Goal: Information Seeking & Learning: Learn about a topic

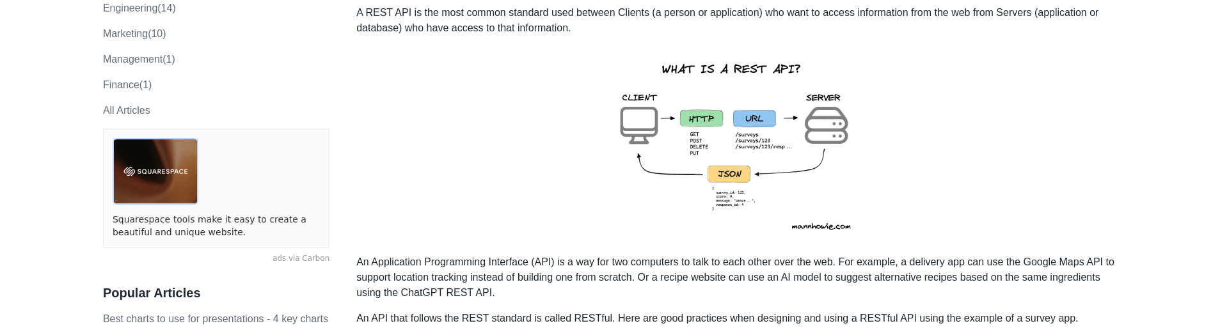
scroll to position [320, 0]
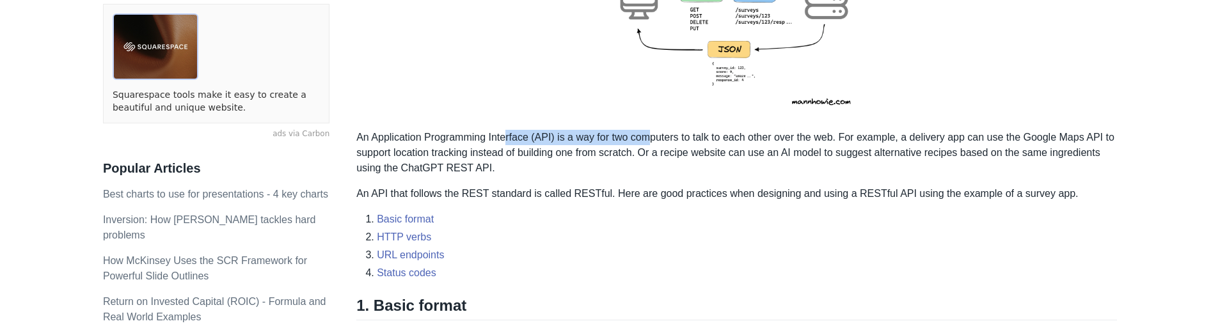
drag, startPoint x: 540, startPoint y: 141, endPoint x: 648, endPoint y: 142, distance: 108.7
click at [648, 142] on p "An Application Programming Interface (API) is a way for two computers to talk t…" at bounding box center [736, 153] width 760 height 46
click at [682, 141] on p "An Application Programming Interface (API) is a way for two computers to talk t…" at bounding box center [736, 153] width 760 height 46
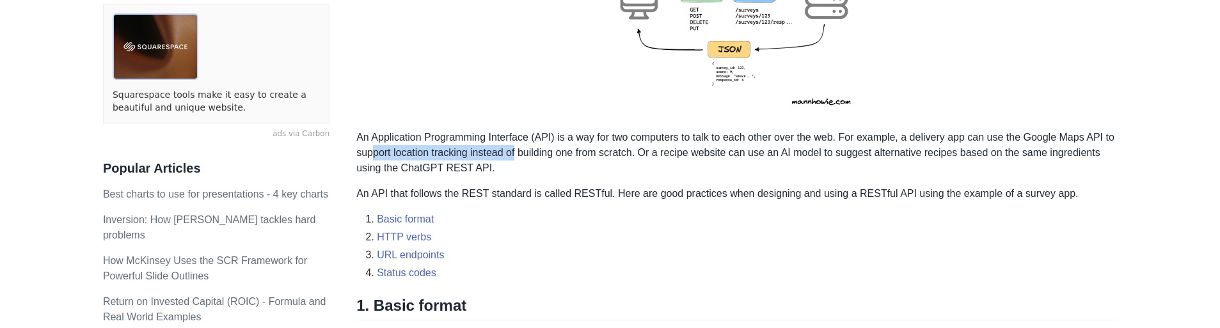
drag, startPoint x: 377, startPoint y: 153, endPoint x: 518, endPoint y: 152, distance: 141.3
click at [518, 152] on p "An Application Programming Interface (API) is a way for two computers to talk t…" at bounding box center [736, 153] width 760 height 46
click at [554, 150] on p "An Application Programming Interface (API) is a way for two computers to talk t…" at bounding box center [736, 153] width 760 height 46
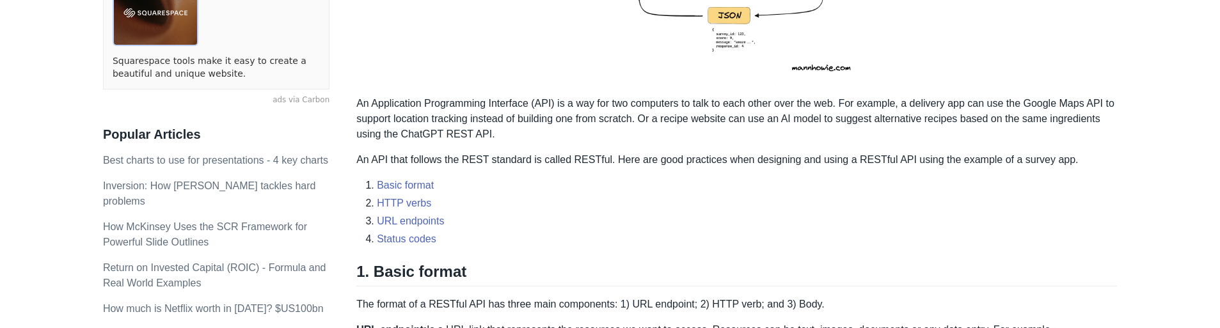
scroll to position [384, 0]
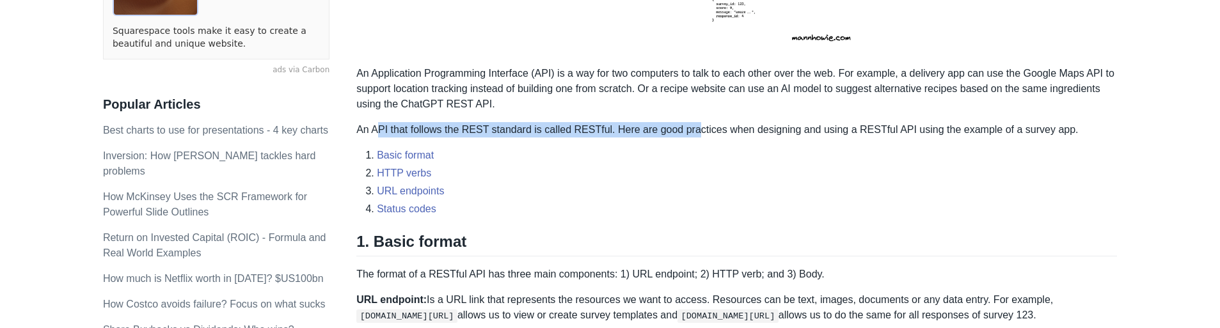
drag, startPoint x: 379, startPoint y: 129, endPoint x: 700, endPoint y: 138, distance: 320.5
click at [697, 136] on p "An API that follows the REST standard is called RESTful. Here are good practice…" at bounding box center [736, 129] width 760 height 15
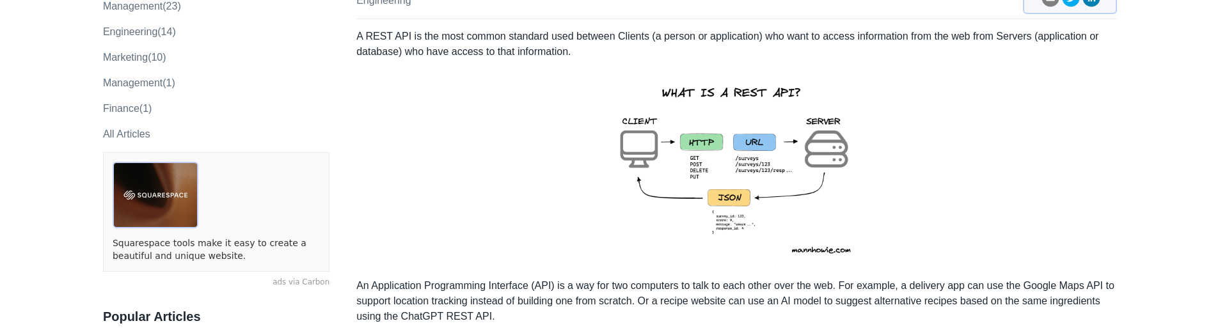
scroll to position [192, 0]
